Goal: Task Accomplishment & Management: Complete application form

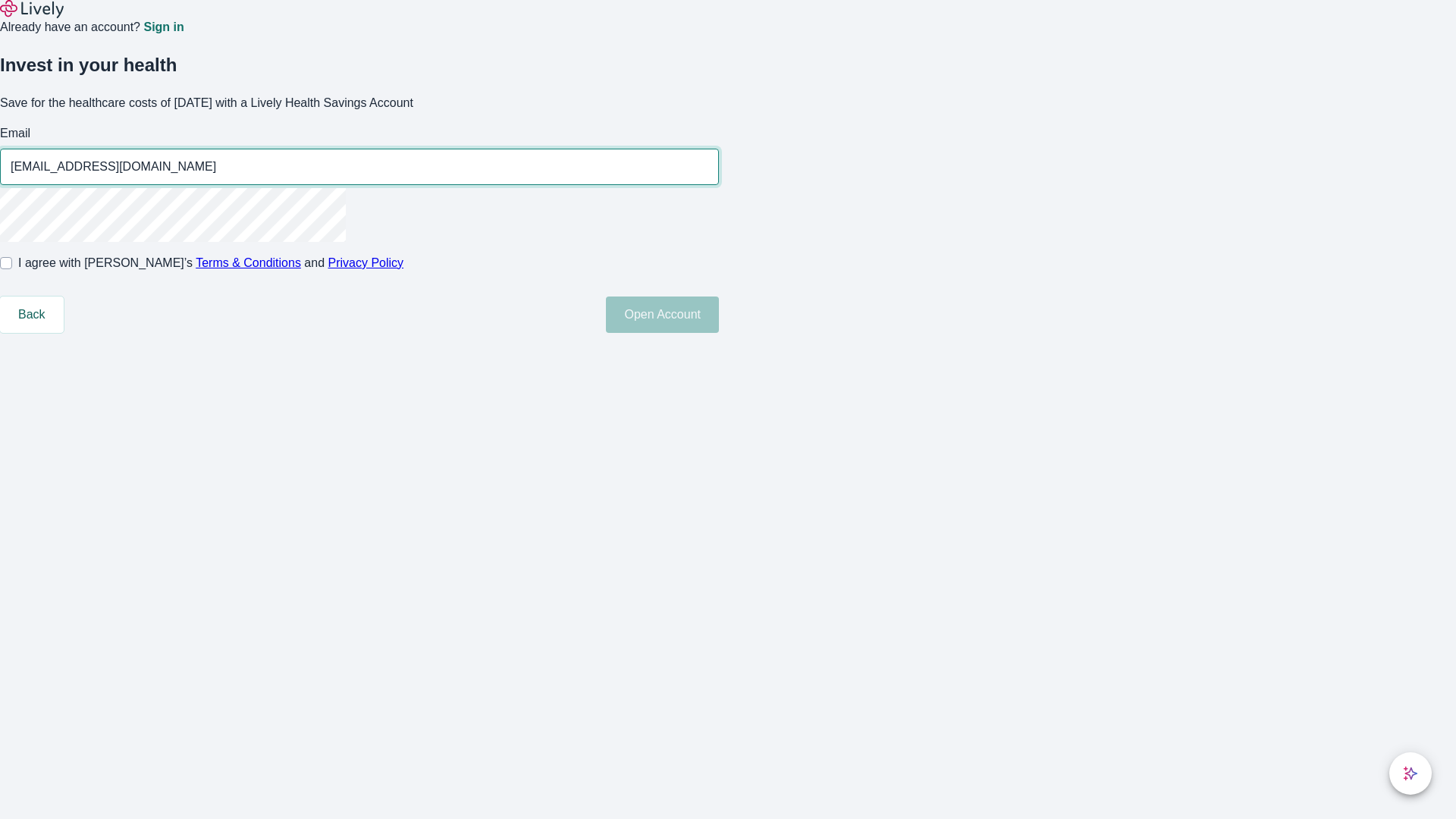
type input "[EMAIL_ADDRESS][DOMAIN_NAME]"
click at [12, 269] on input "I agree with Lively’s Terms & Conditions and Privacy Policy" at bounding box center [6, 263] width 12 height 12
checkbox input "true"
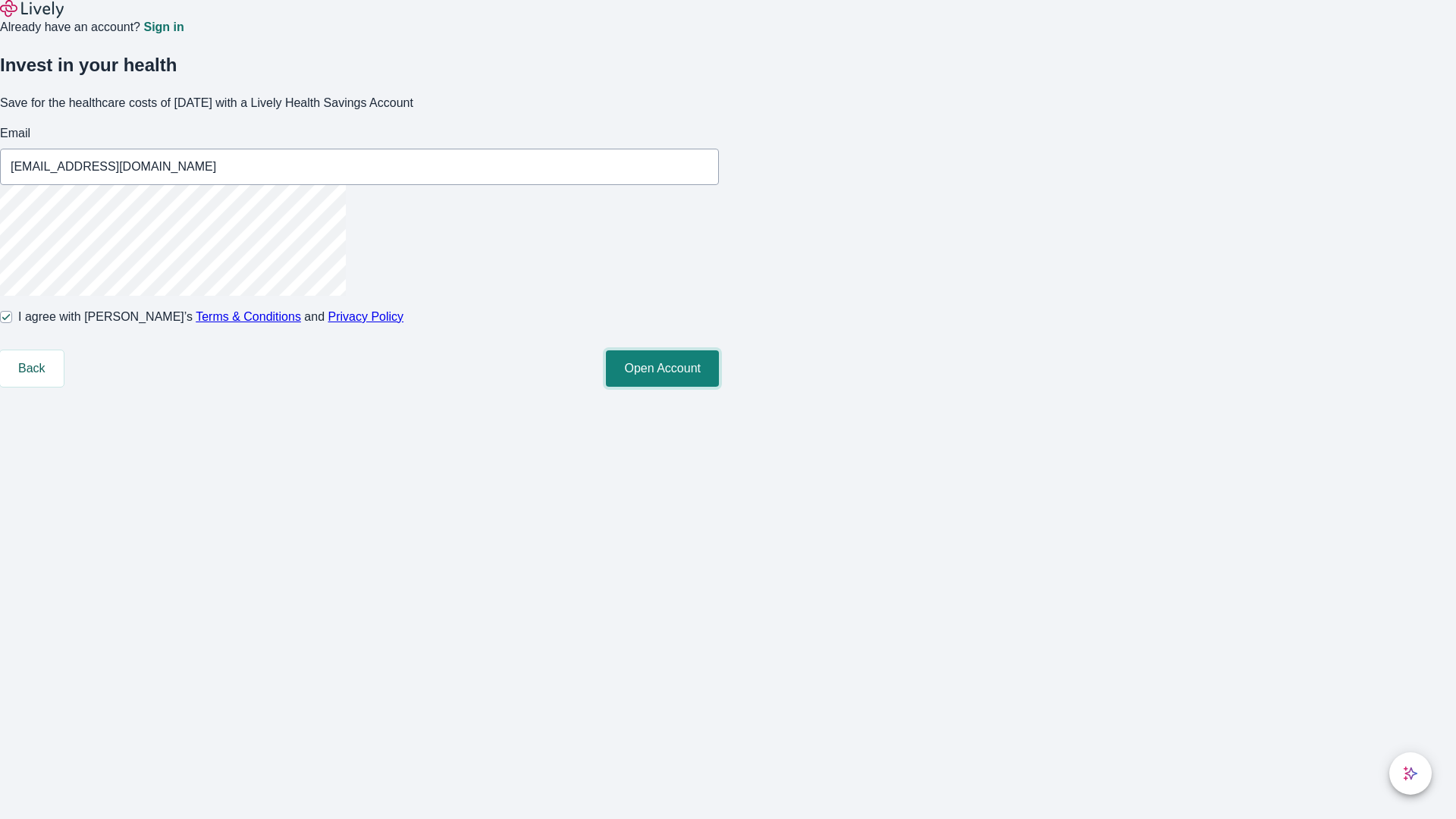
click at [718, 387] on button "Open Account" at bounding box center [662, 369] width 113 height 36
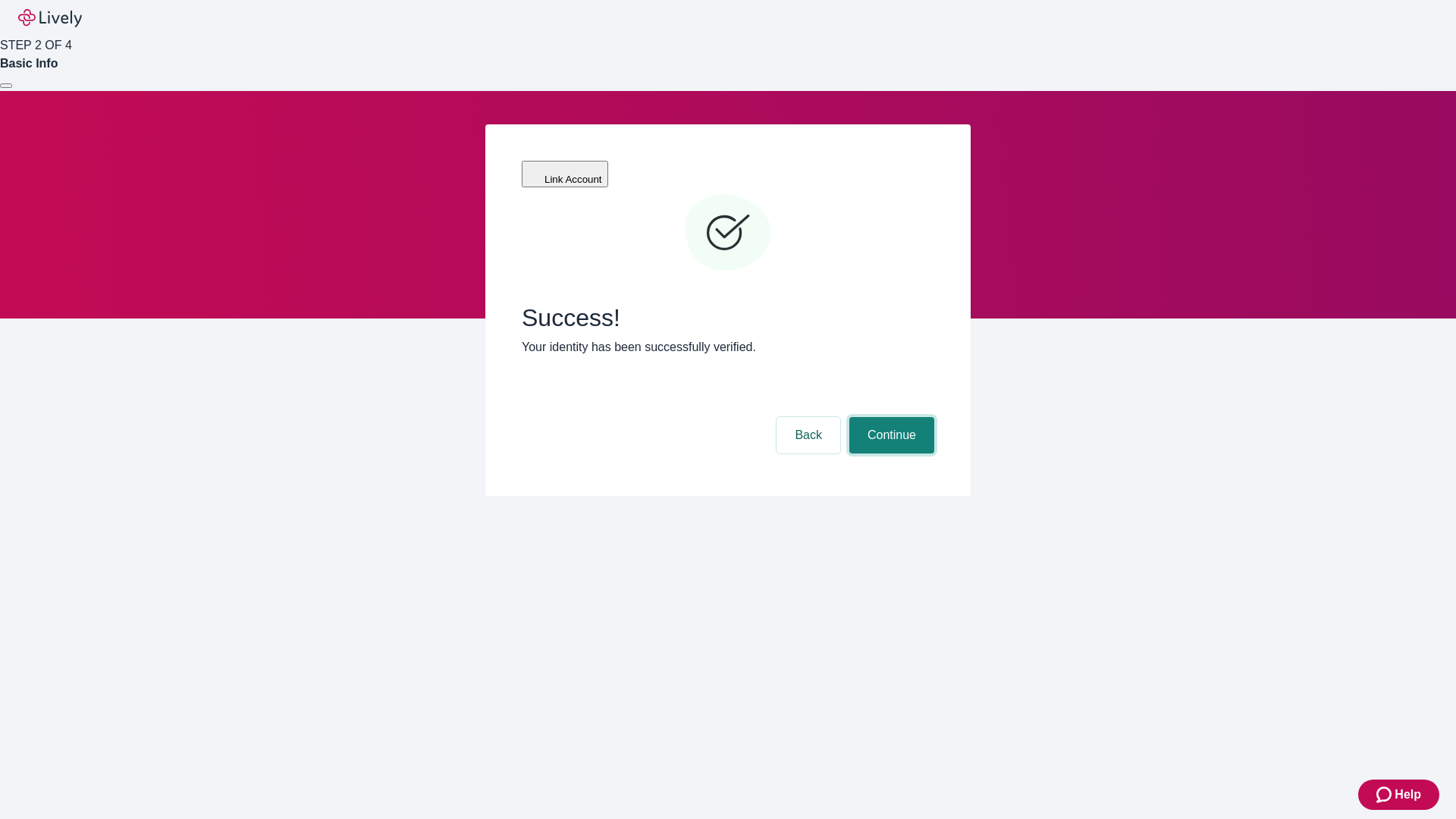
click at [889, 417] on button "Continue" at bounding box center [892, 435] width 85 height 36
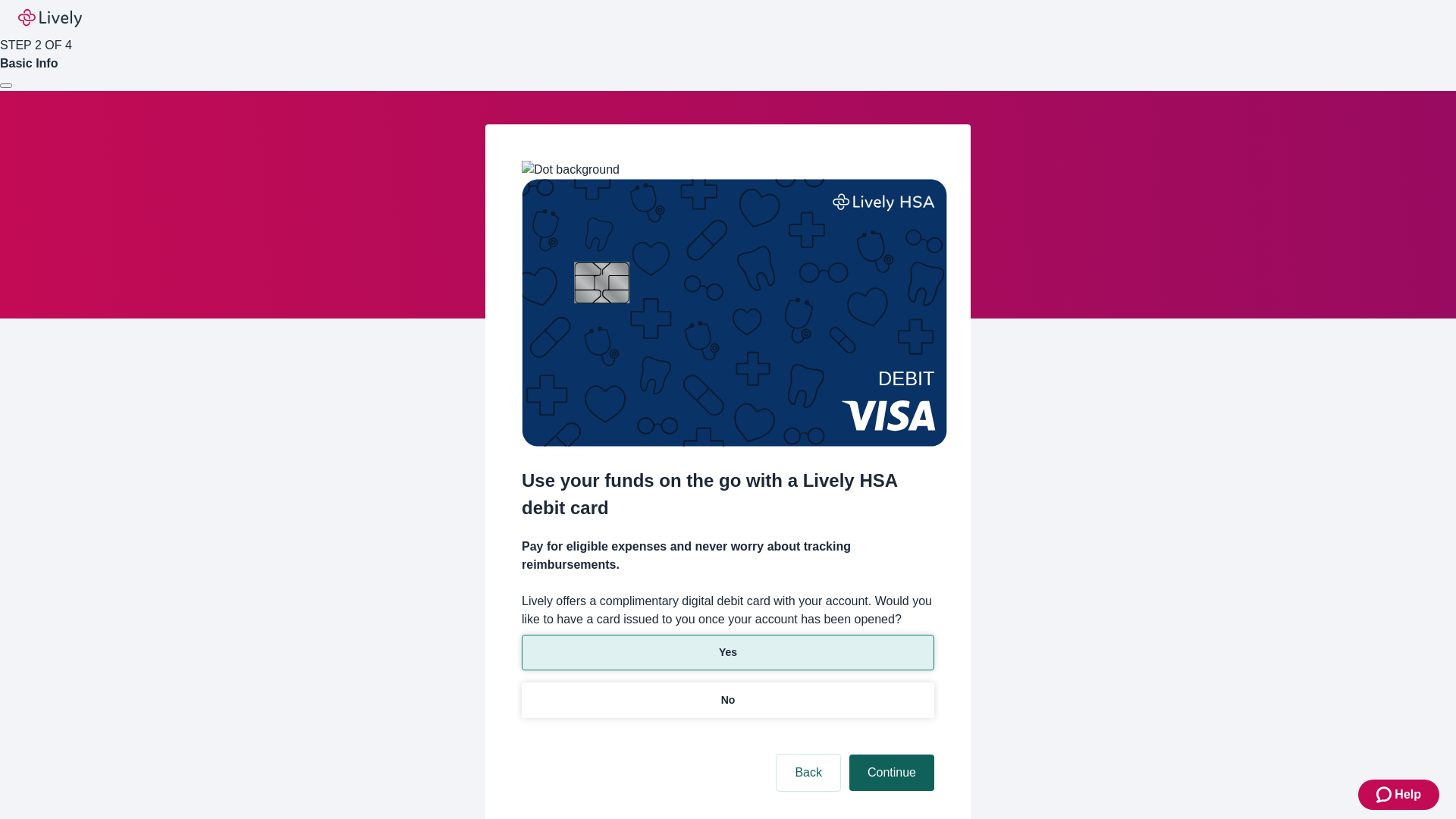
click at [727, 692] on p "No" at bounding box center [728, 700] width 14 height 16
click at [889, 754] on button "Continue" at bounding box center [892, 773] width 85 height 36
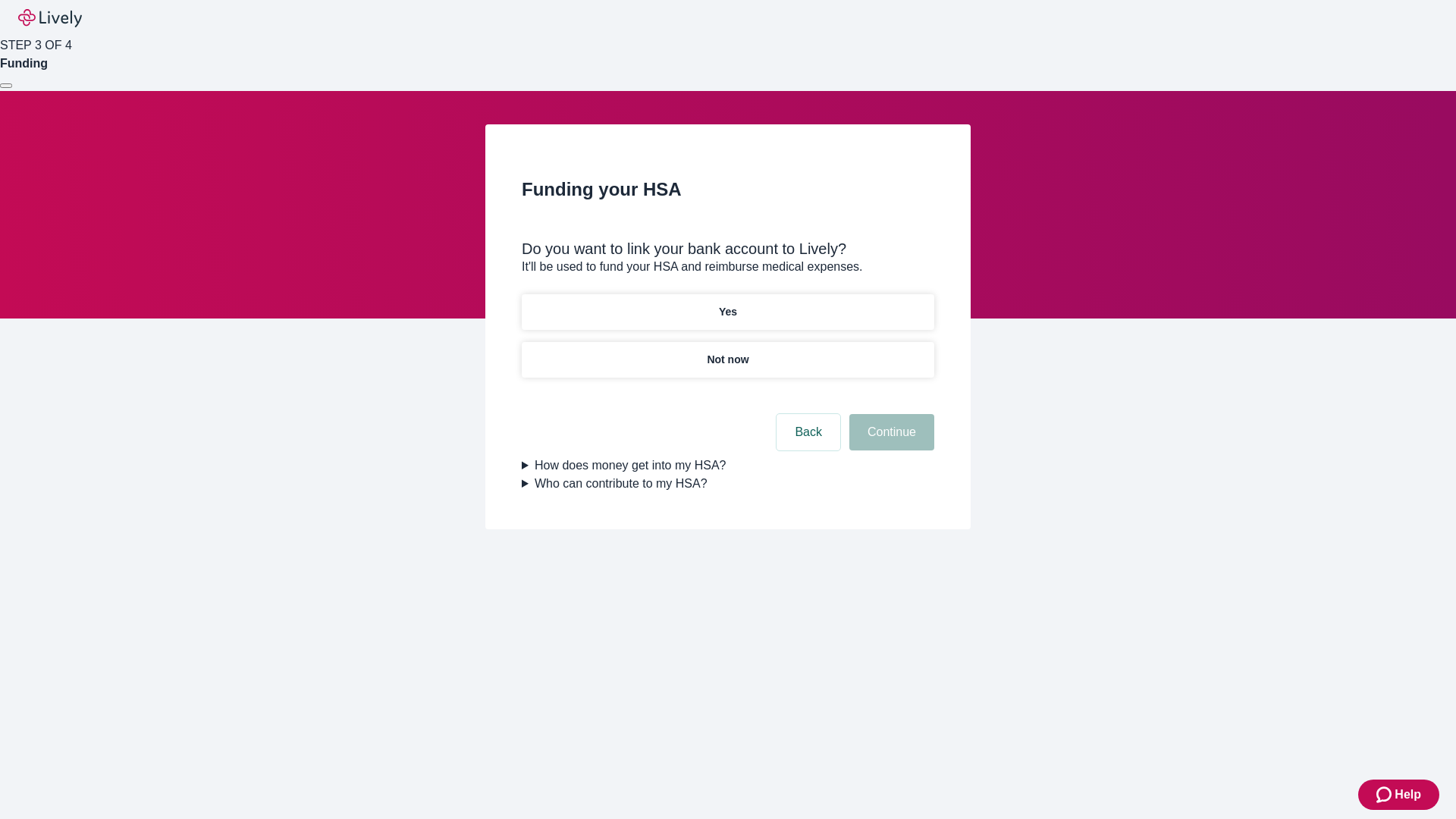
click at [727, 304] on p "Yes" at bounding box center [728, 312] width 18 height 16
click at [889, 414] on button "Continue" at bounding box center [892, 433] width 85 height 36
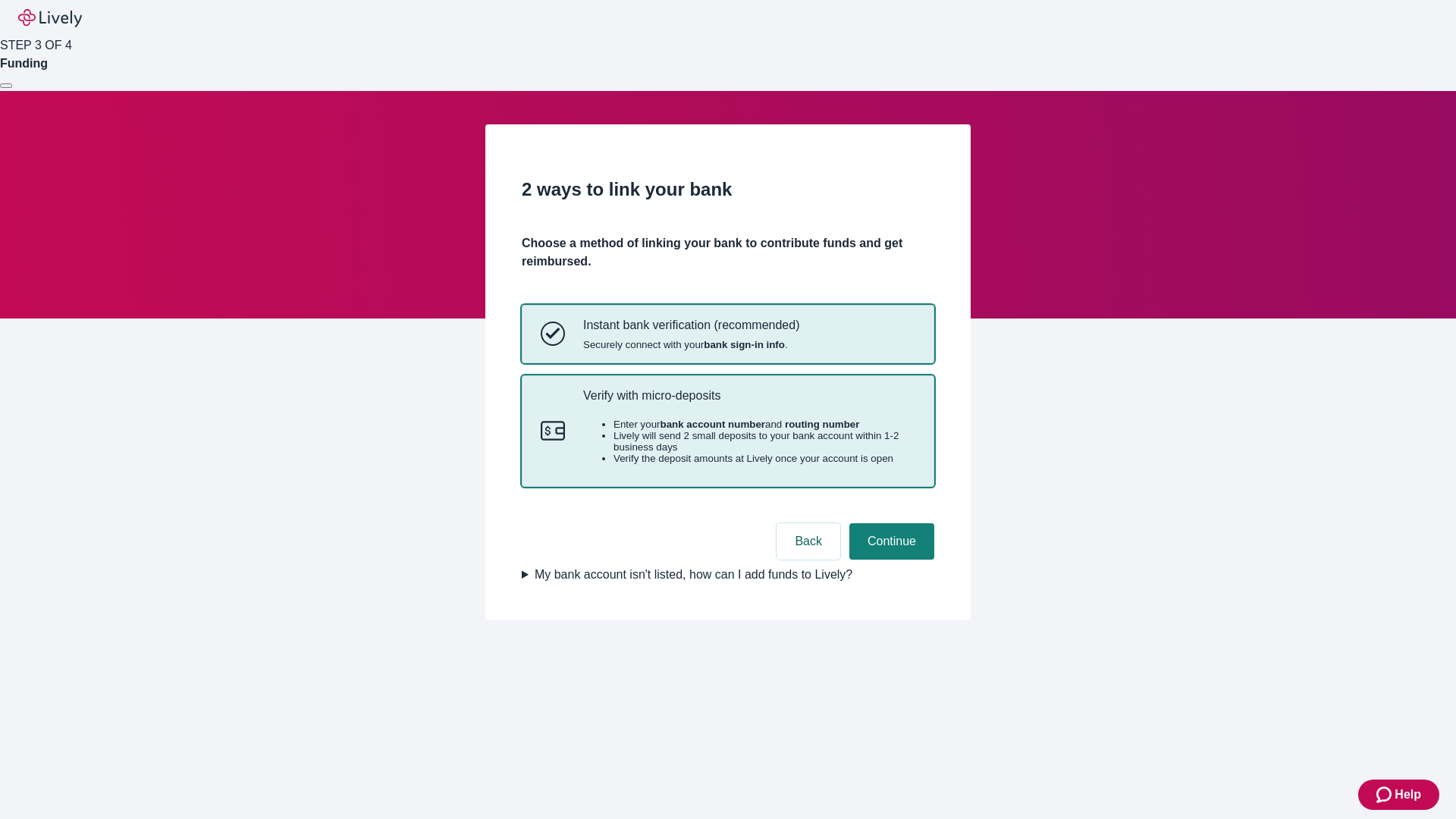
click at [748, 403] on p "Verify with micro-deposits" at bounding box center [749, 395] width 332 height 14
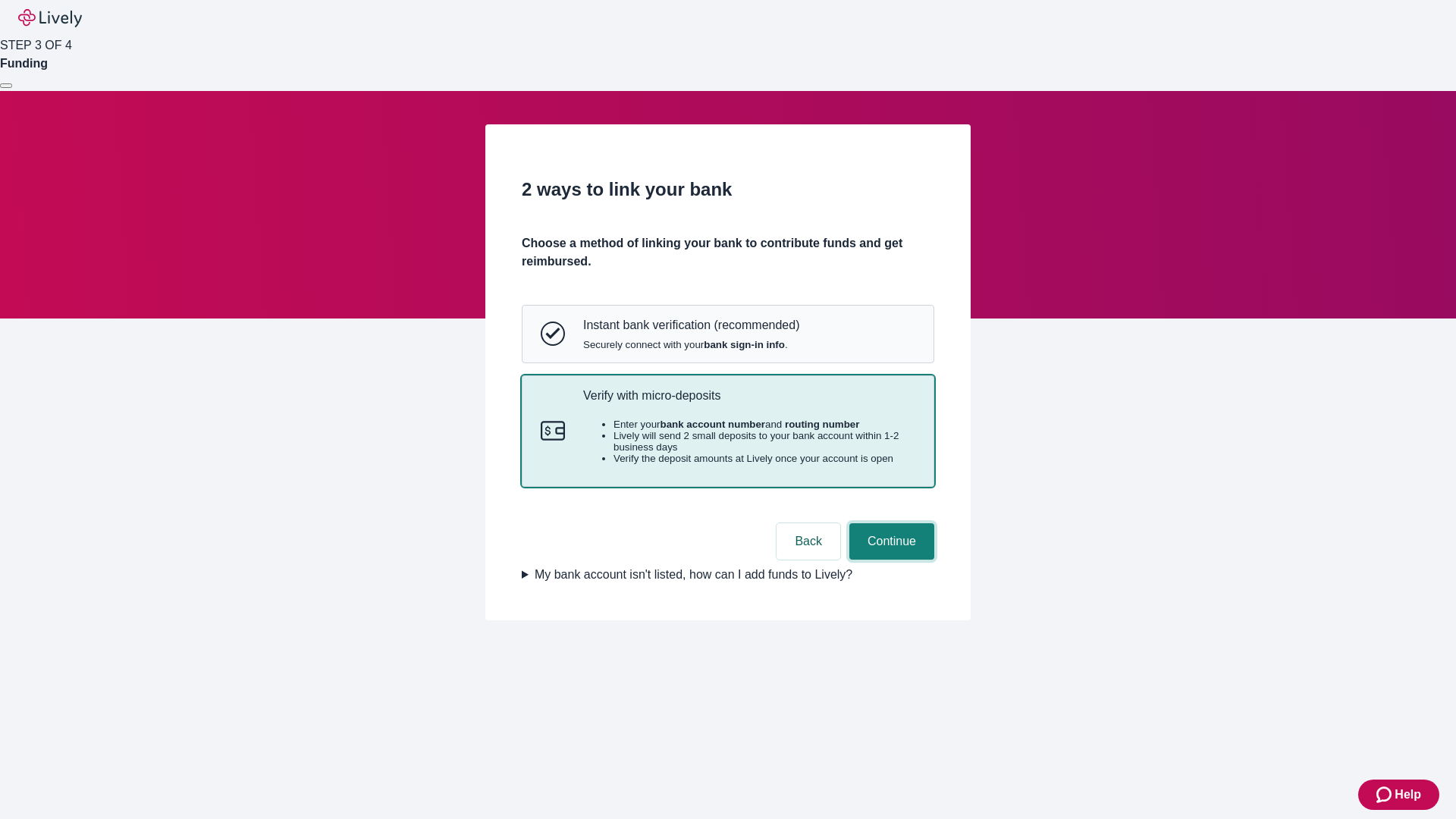
click at [889, 560] on button "Continue" at bounding box center [892, 541] width 85 height 36
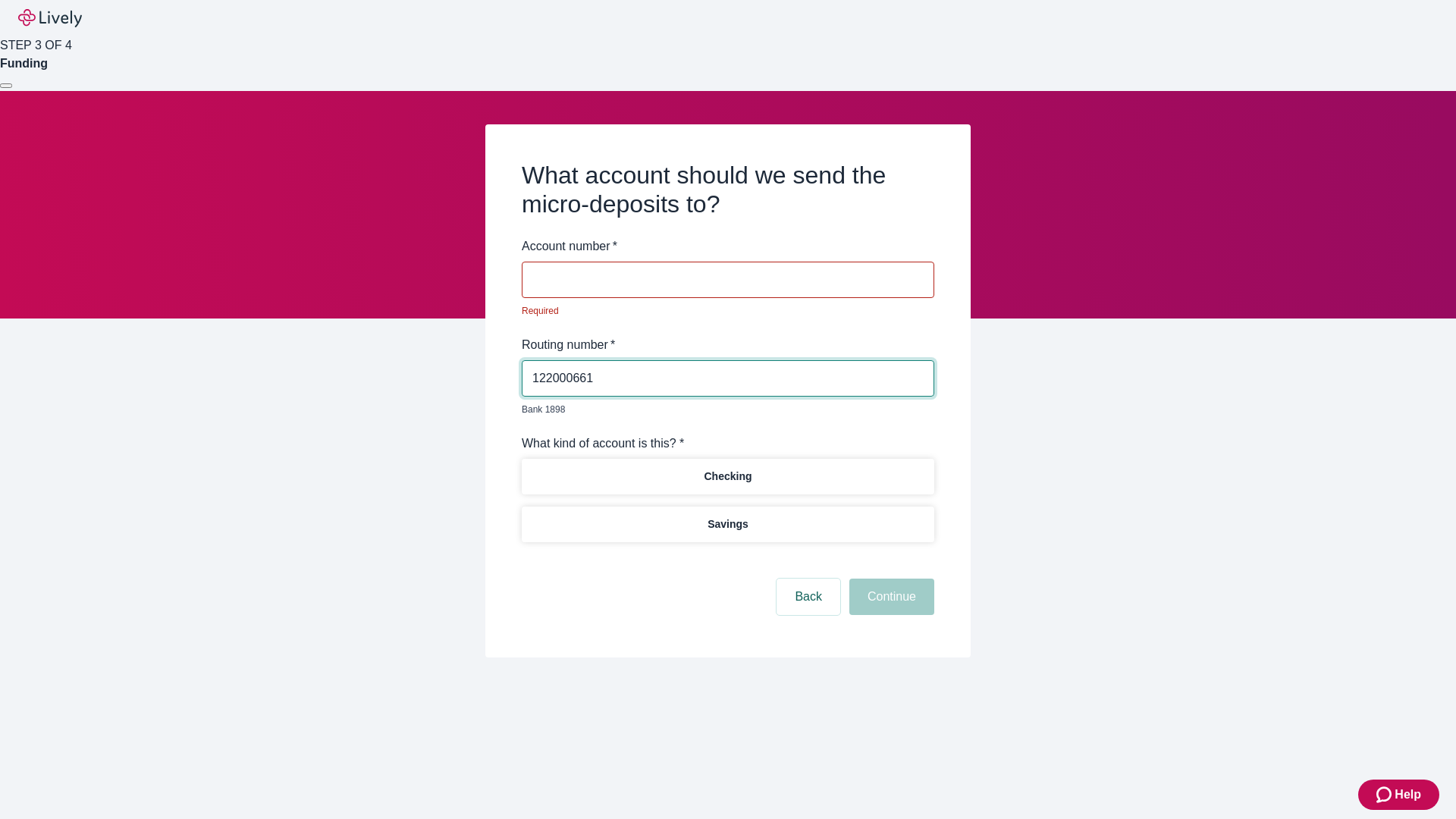
type input "122000661"
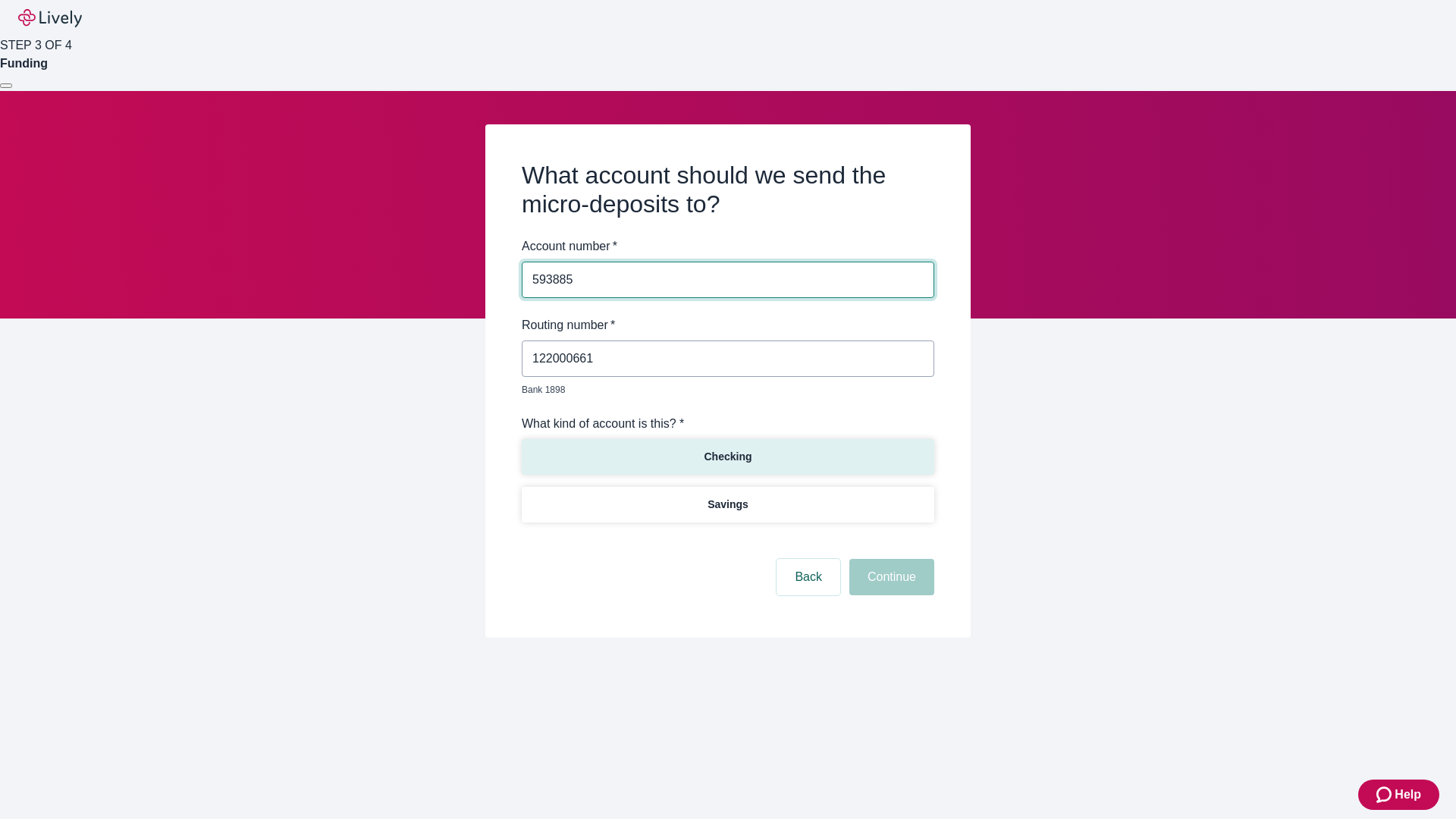
type input "593885"
click at [727, 449] on p "Checking" at bounding box center [728, 457] width 48 height 16
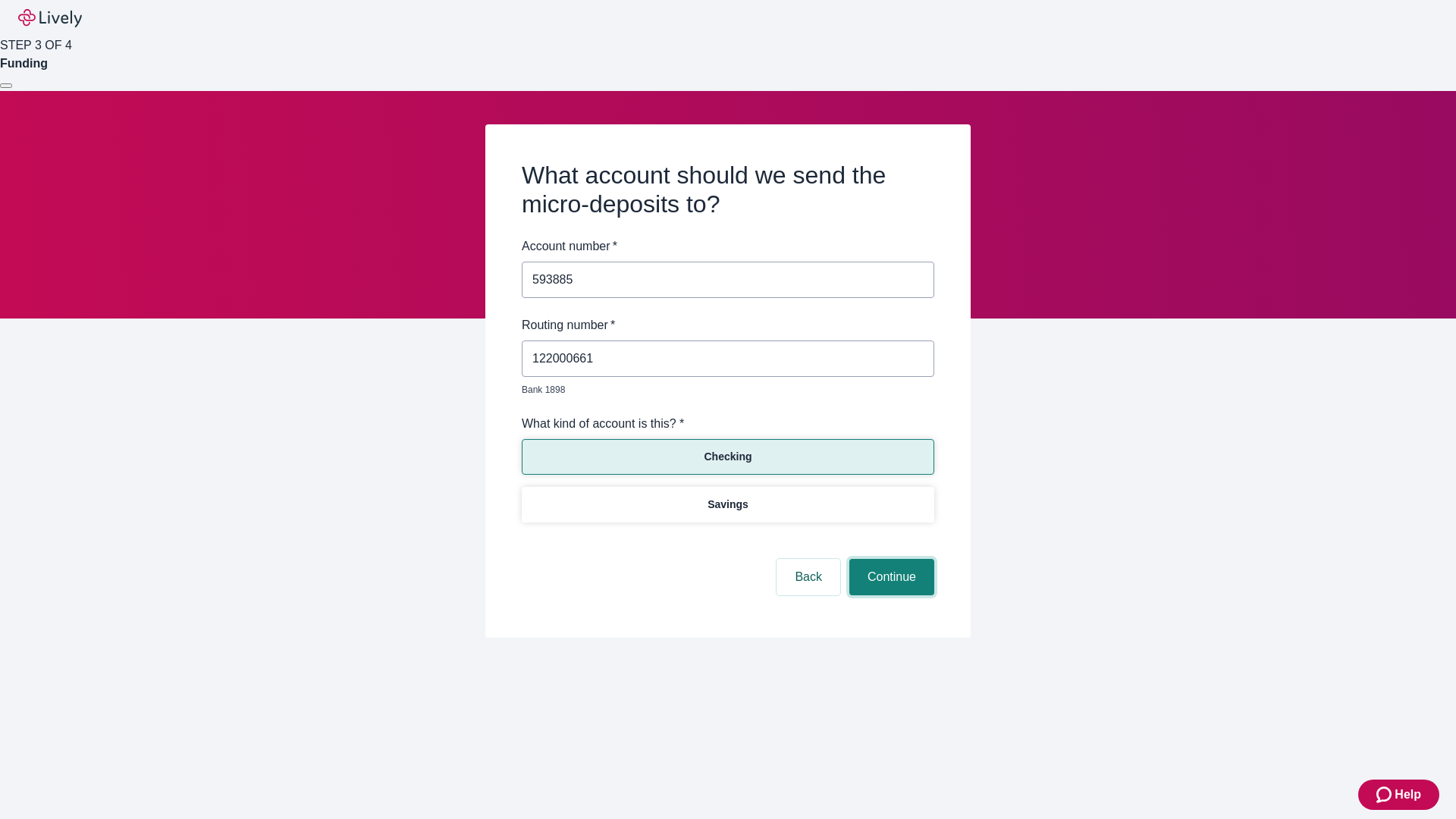
click at [889, 560] on button "Continue" at bounding box center [892, 577] width 85 height 36
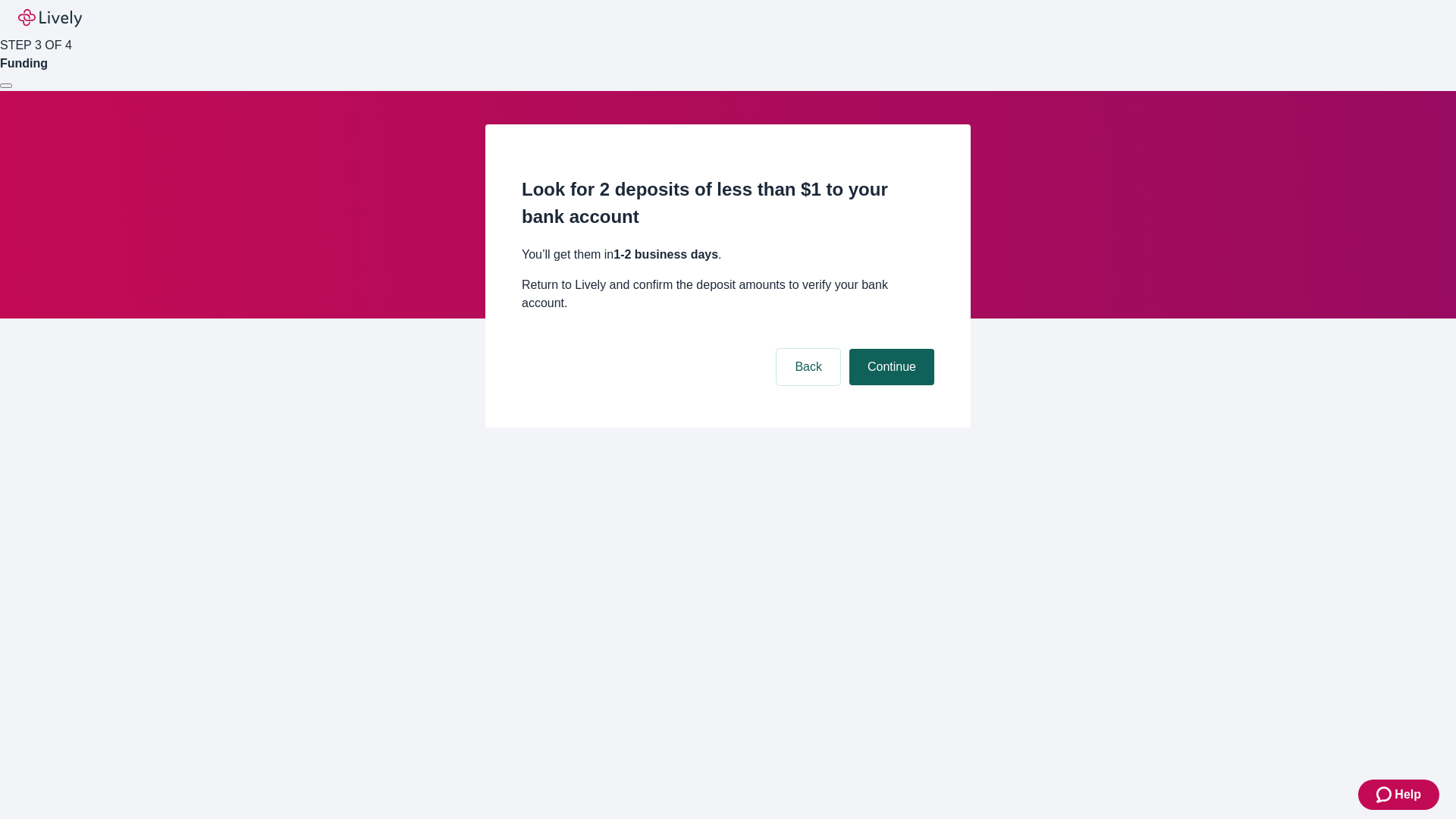
click at [889, 349] on button "Continue" at bounding box center [892, 367] width 85 height 36
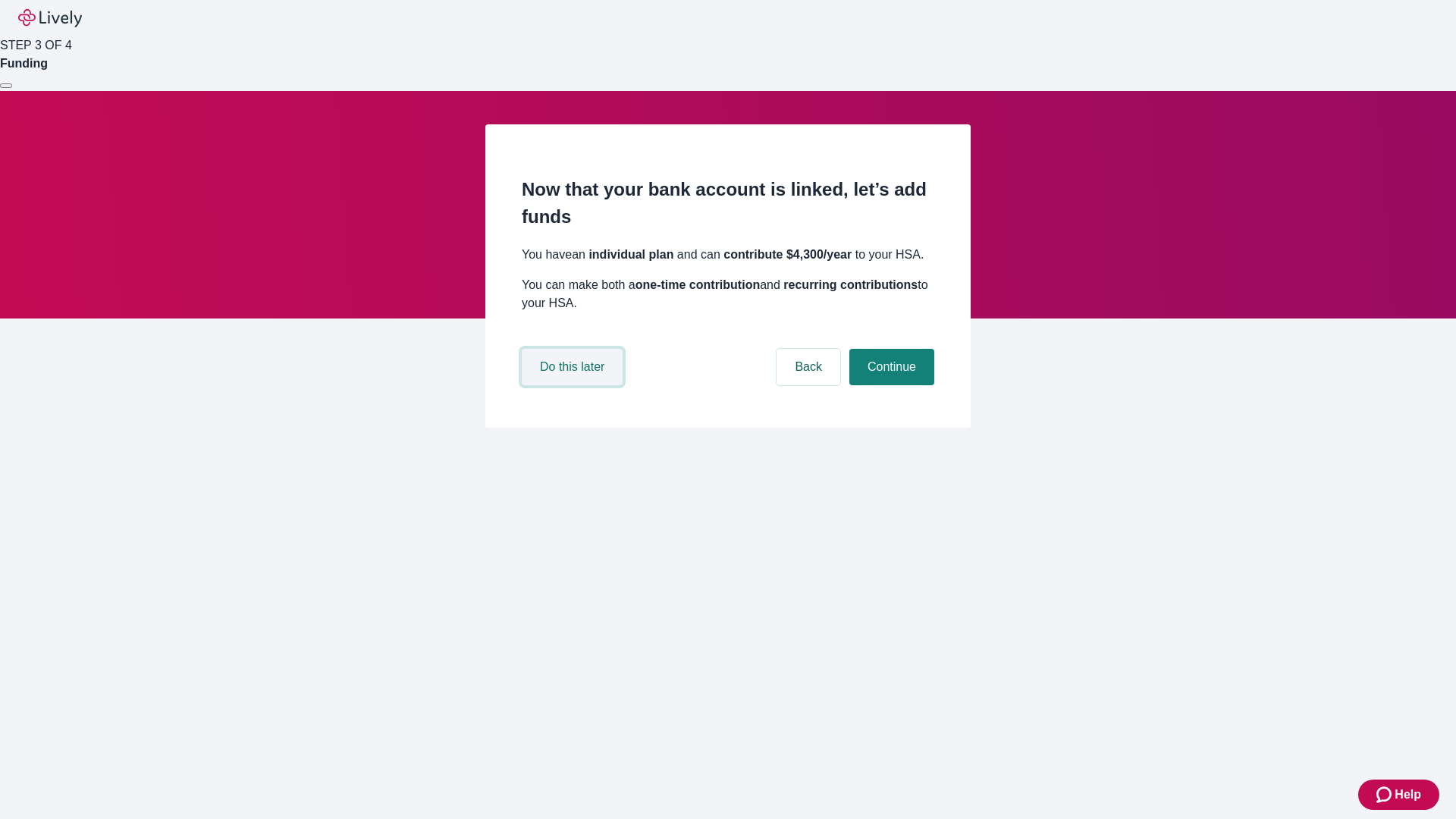
click at [574, 385] on button "Do this later" at bounding box center [573, 367] width 101 height 36
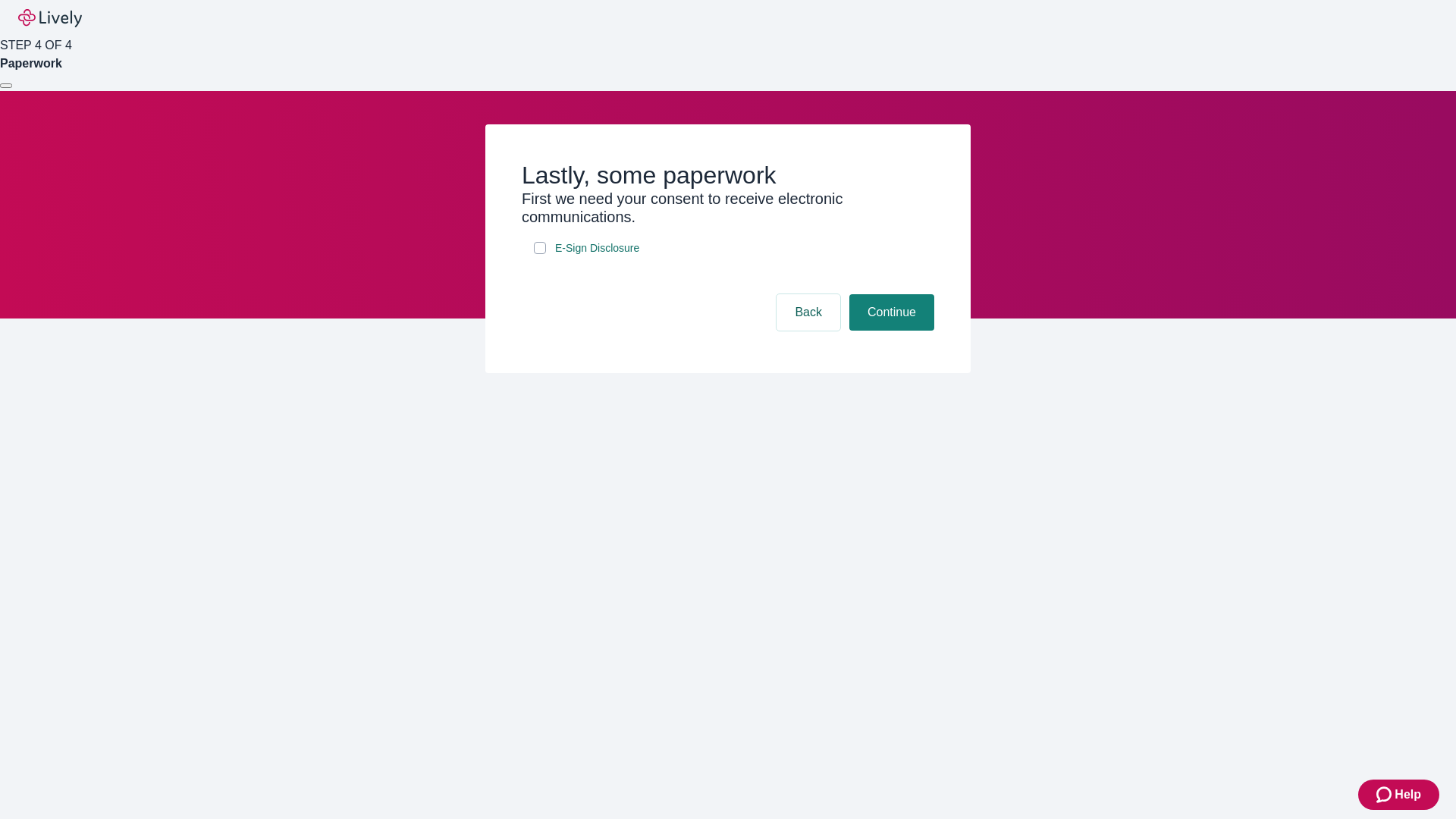
click at [539, 254] on input "E-Sign Disclosure" at bounding box center [539, 248] width 12 height 12
checkbox input "true"
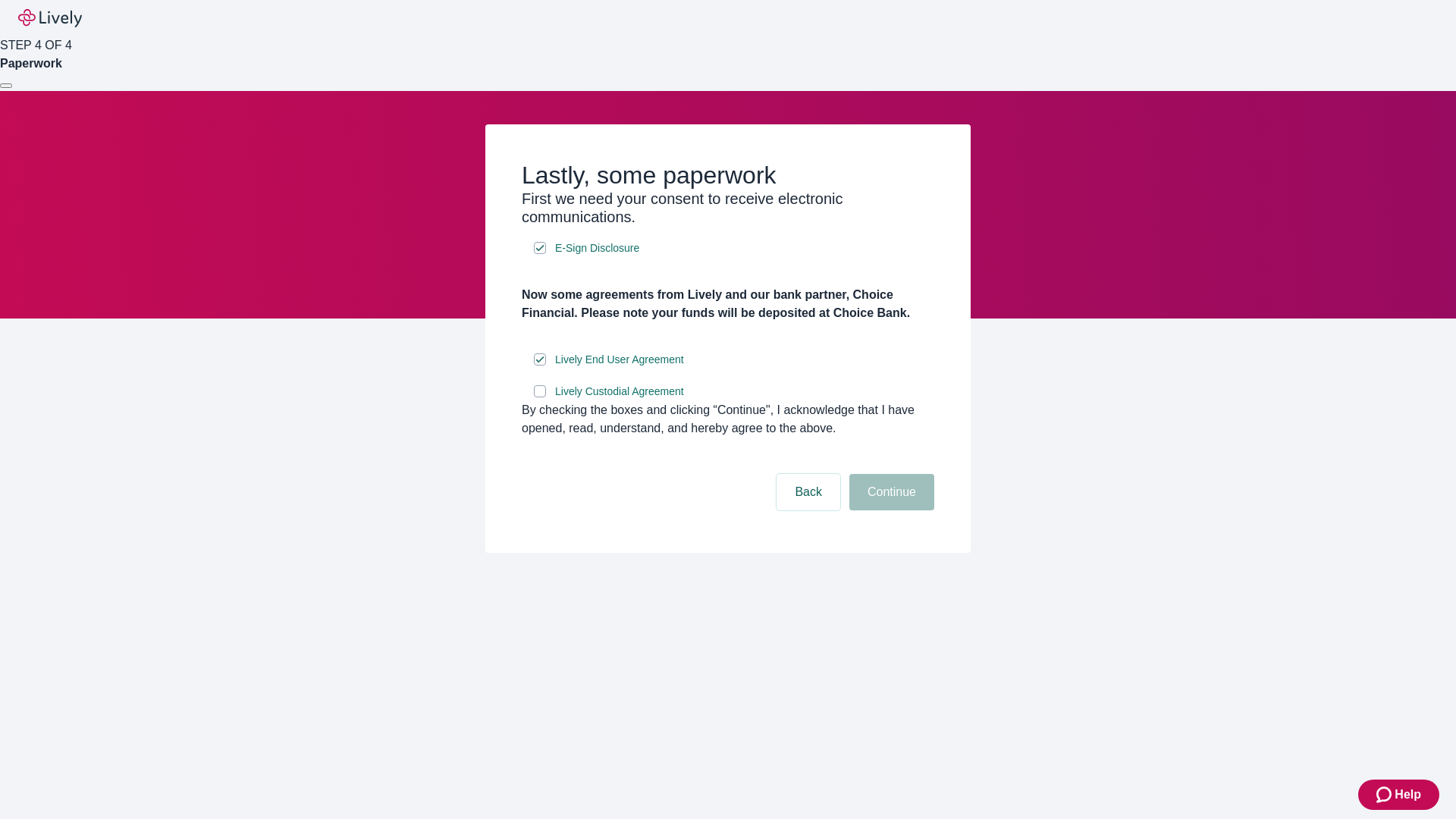
click at [539, 397] on input "Lively Custodial Agreement" at bounding box center [539, 391] width 12 height 12
checkbox input "true"
click at [889, 511] on button "Continue" at bounding box center [892, 492] width 85 height 36
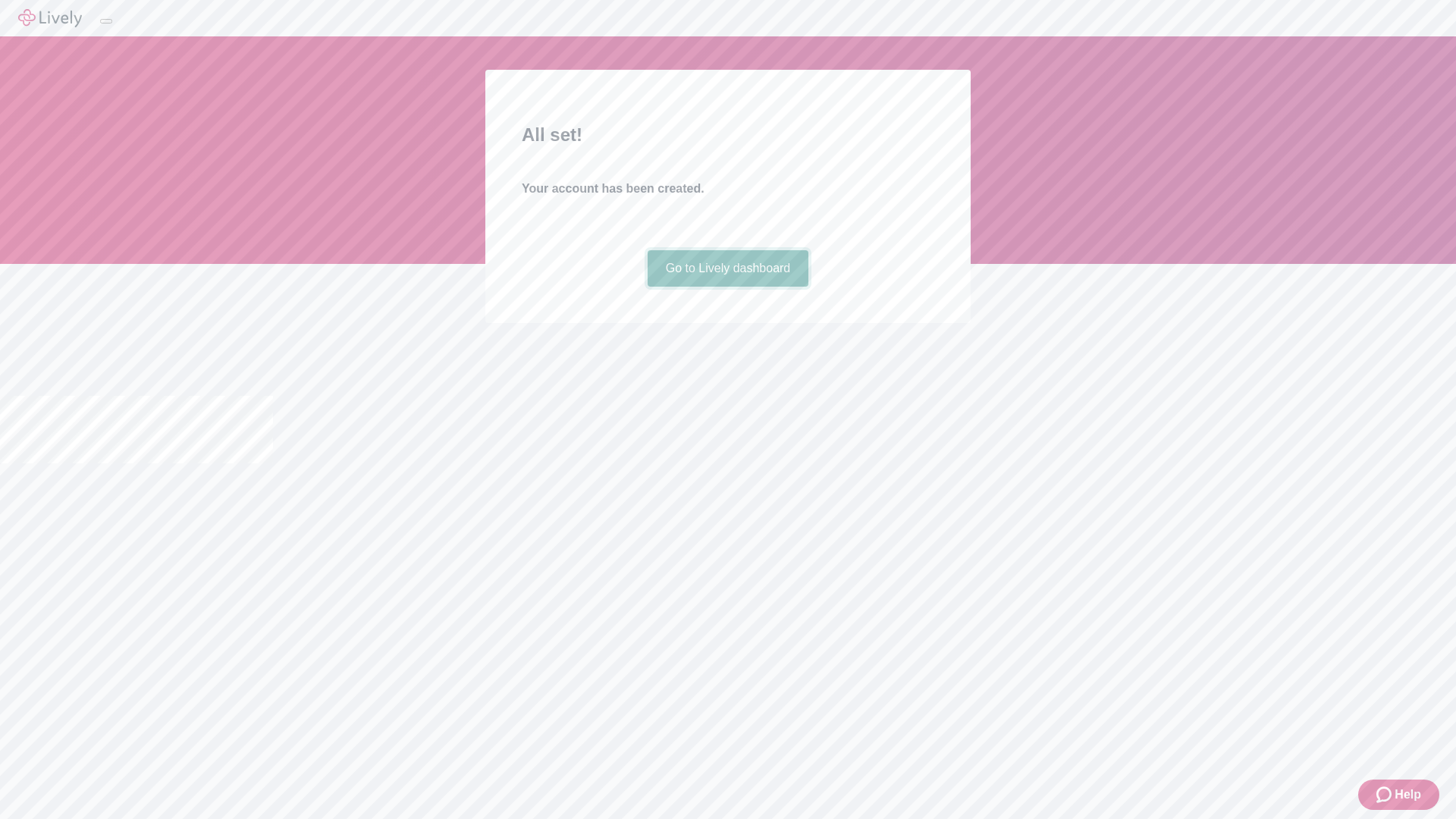
click at [727, 287] on link "Go to Lively dashboard" at bounding box center [728, 269] width 162 height 36
